Goal: Task Accomplishment & Management: Manage account settings

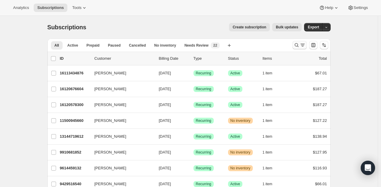
click at [298, 43] on icon "Search and filter results" at bounding box center [297, 45] width 6 height 6
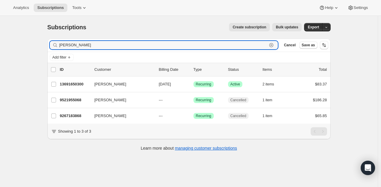
type input "[PERSON_NAME]"
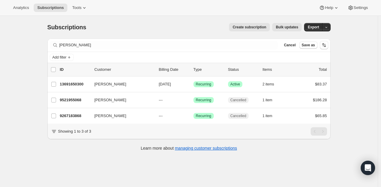
click at [105, 178] on div "Subscriptions. This page is ready Subscriptions Create subscription Bulk update…" at bounding box center [189, 109] width 378 height 187
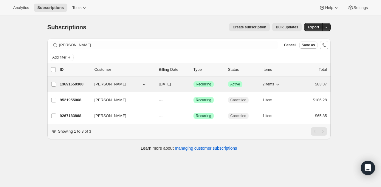
click at [73, 81] on p "13691650300" at bounding box center [75, 84] width 30 height 6
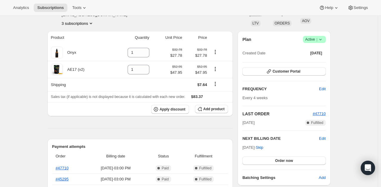
scroll to position [35, 0]
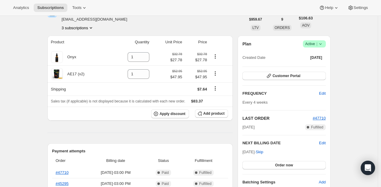
click at [316, 45] on span "Active |" at bounding box center [314, 44] width 18 height 6
click at [307, 66] on span "Cancel subscription" at bounding box center [316, 65] width 34 height 4
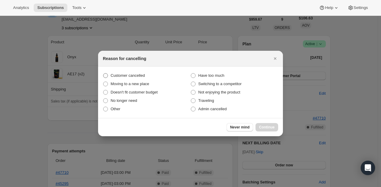
click at [137, 76] on span "Customer cancelled" at bounding box center [128, 75] width 34 height 4
click at [103, 73] on input "Customer cancelled" at bounding box center [103, 73] width 0 height 0
radio input "true"
click at [269, 124] on button "Continue" at bounding box center [267, 127] width 23 height 8
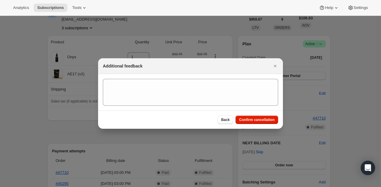
click at [292, 99] on div at bounding box center [190, 93] width 381 height 187
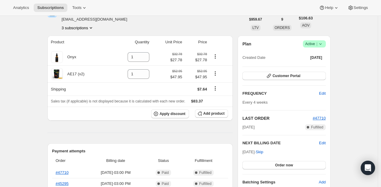
click at [315, 44] on span "Active |" at bounding box center [314, 44] width 18 height 6
click at [306, 63] on span "Cancel subscription" at bounding box center [316, 65] width 34 height 4
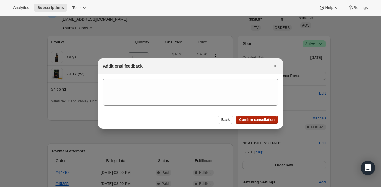
click at [267, 118] on span "Confirm cancellation" at bounding box center [256, 119] width 35 height 5
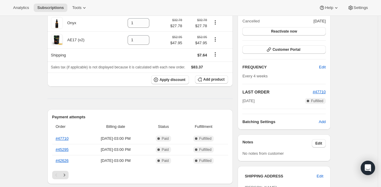
scroll to position [98, 0]
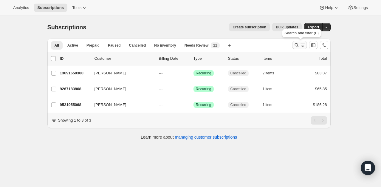
click at [298, 45] on icon "Search and filter results" at bounding box center [297, 45] width 4 height 4
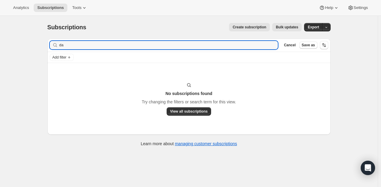
type input "d"
drag, startPoint x: 96, startPoint y: 42, endPoint x: 47, endPoint y: 44, distance: 48.9
click at [47, 44] on div "Filter subscribers [PERSON_NAME] Clear Cancel Save as Add filter No subscriptio…" at bounding box center [187, 93] width 288 height 119
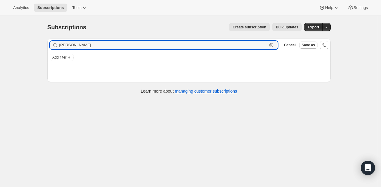
type input "[PERSON_NAME]"
